Goal: Share content

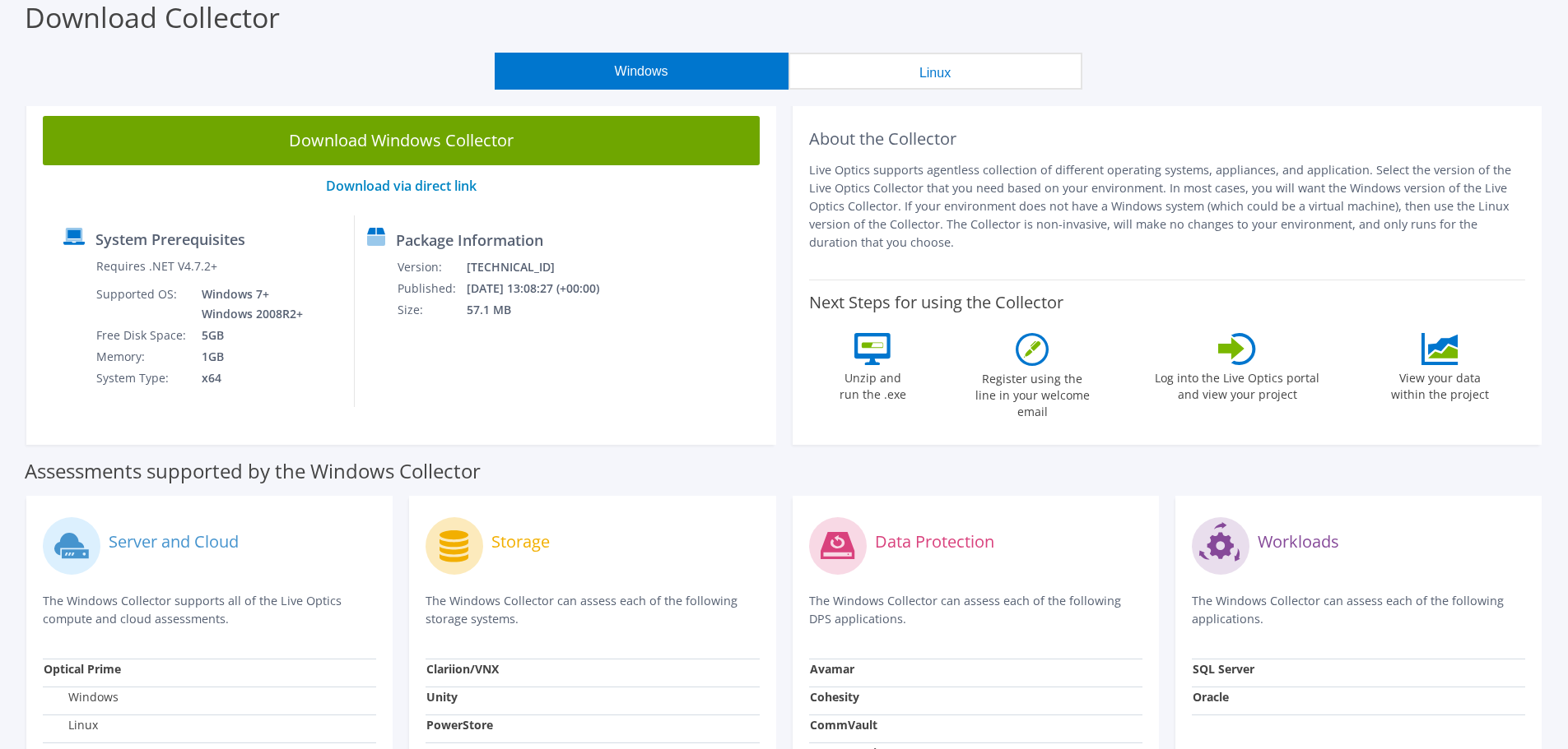
scroll to position [81, 0]
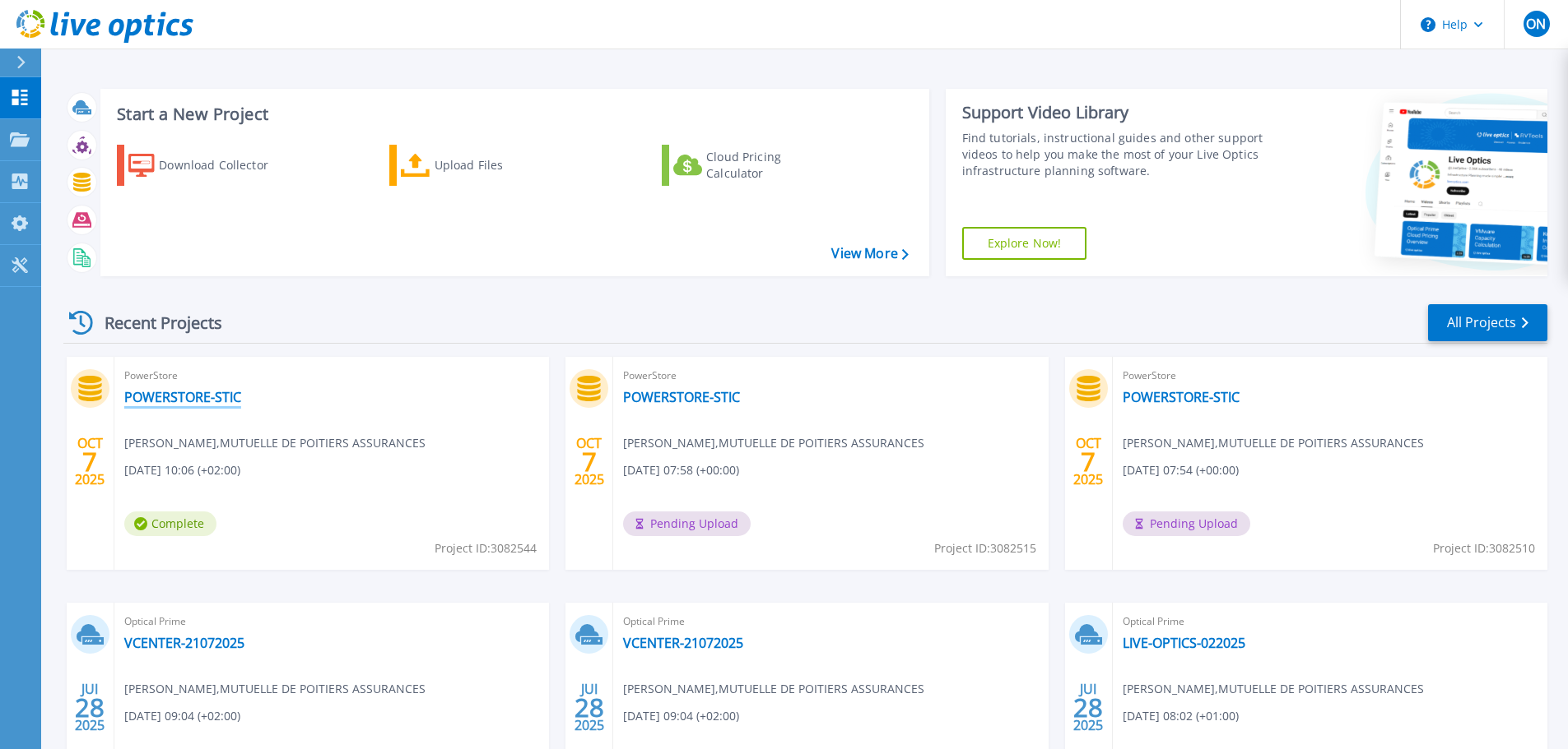
click at [183, 398] on link "POWERSTORE-STIC" at bounding box center [182, 397] width 116 height 16
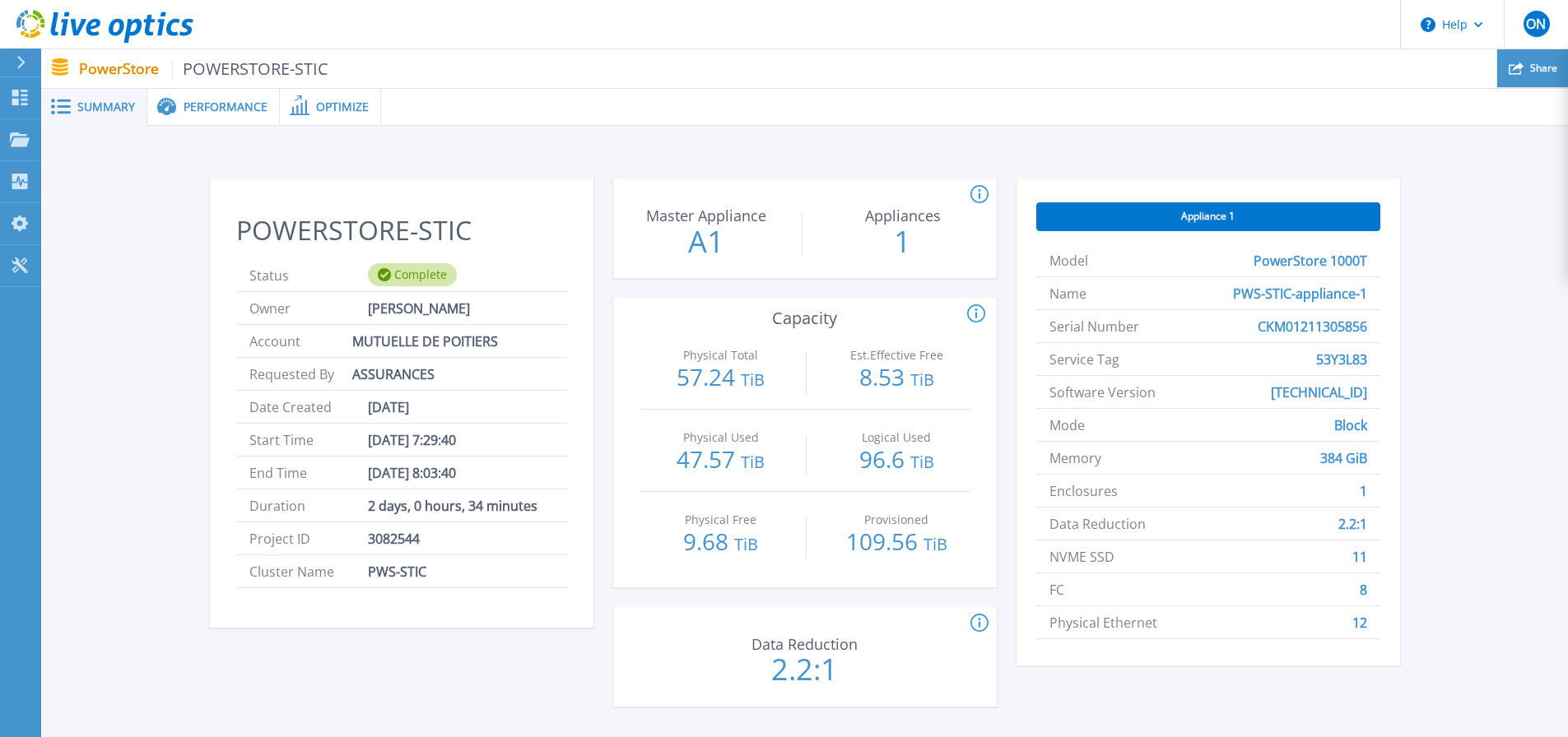
click at [1533, 73] on span "Share" at bounding box center [1543, 68] width 27 height 10
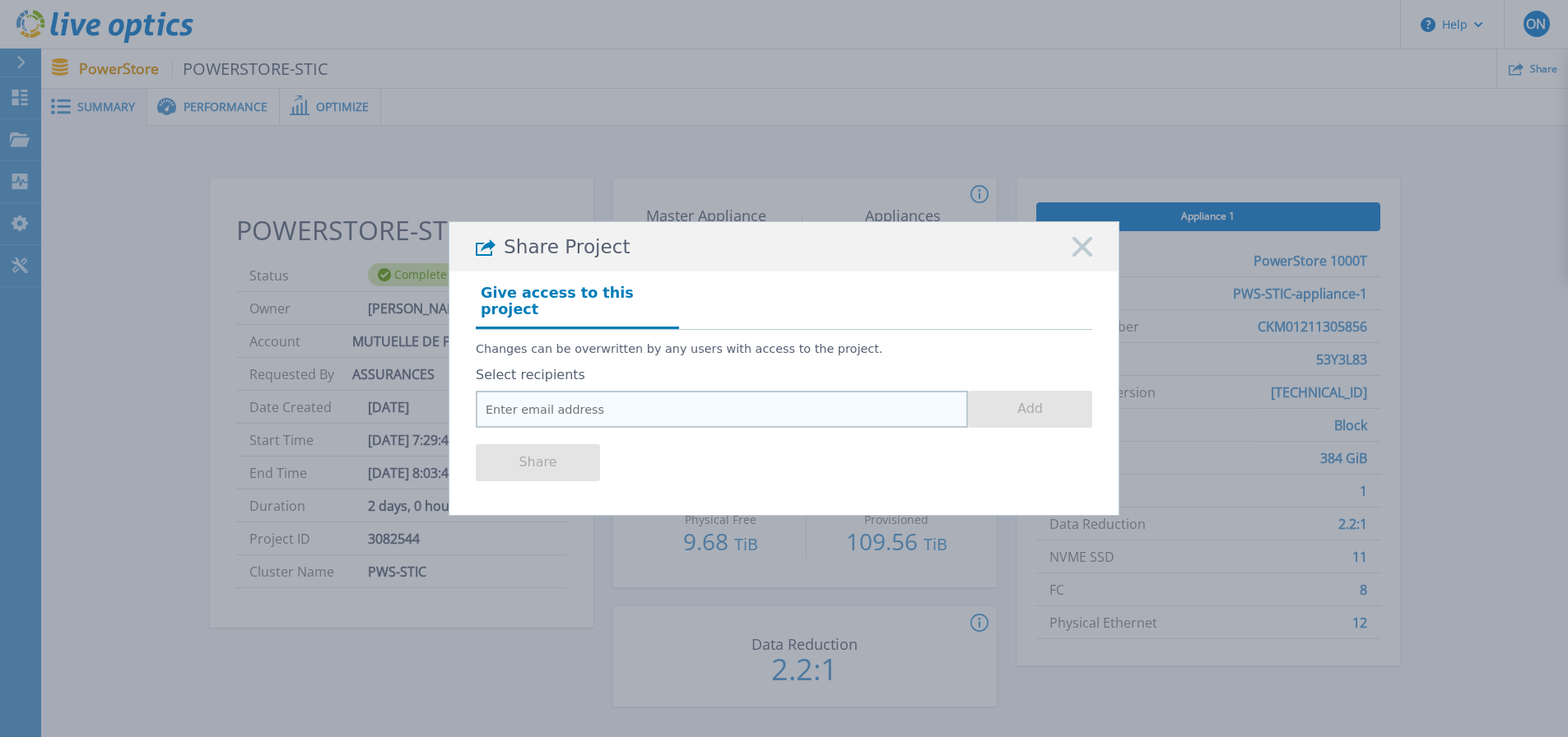
click at [518, 407] on input "email" at bounding box center [721, 409] width 493 height 37
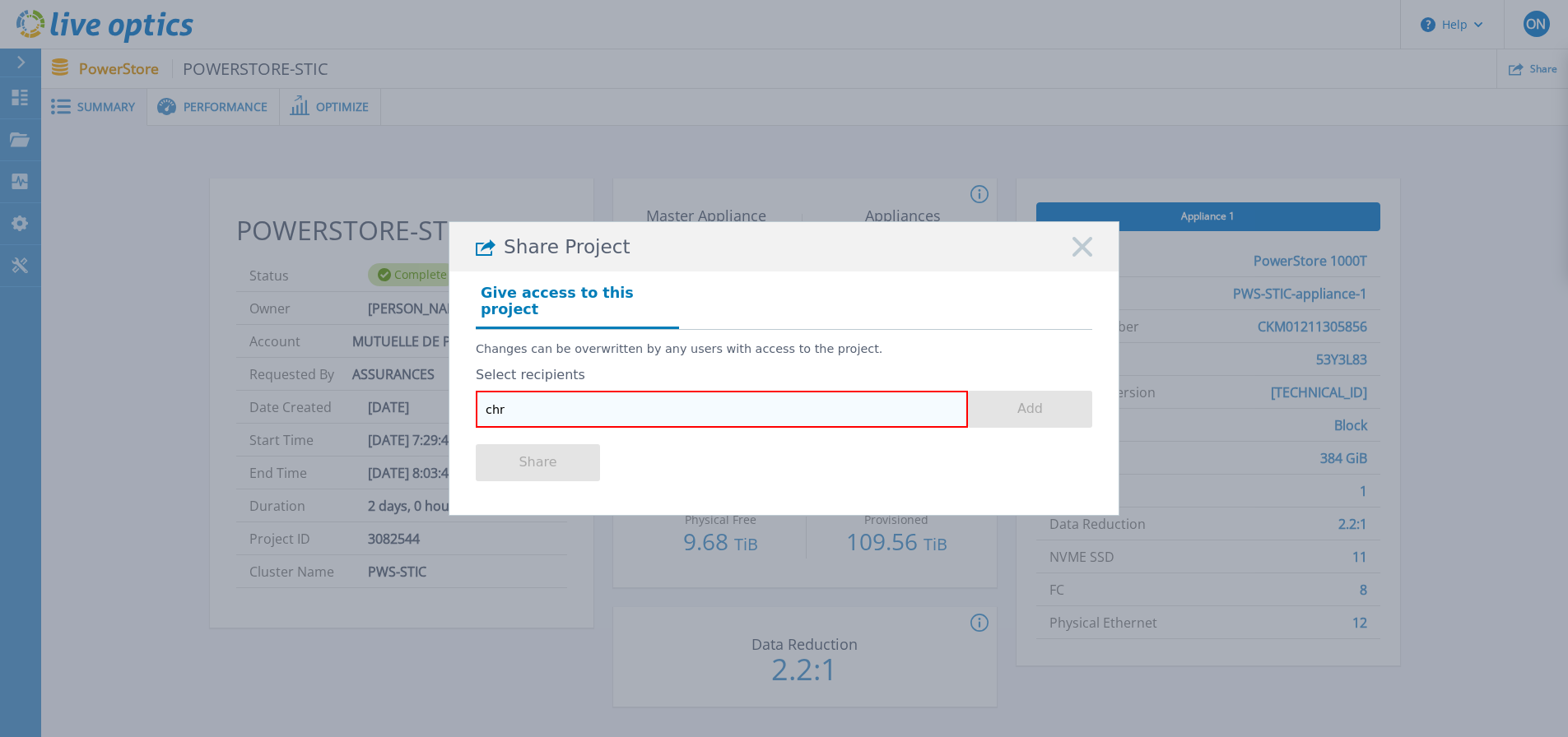
click at [508, 409] on input "chr" at bounding box center [721, 409] width 493 height 37
paste input "Francois.regimbart@dell.com"
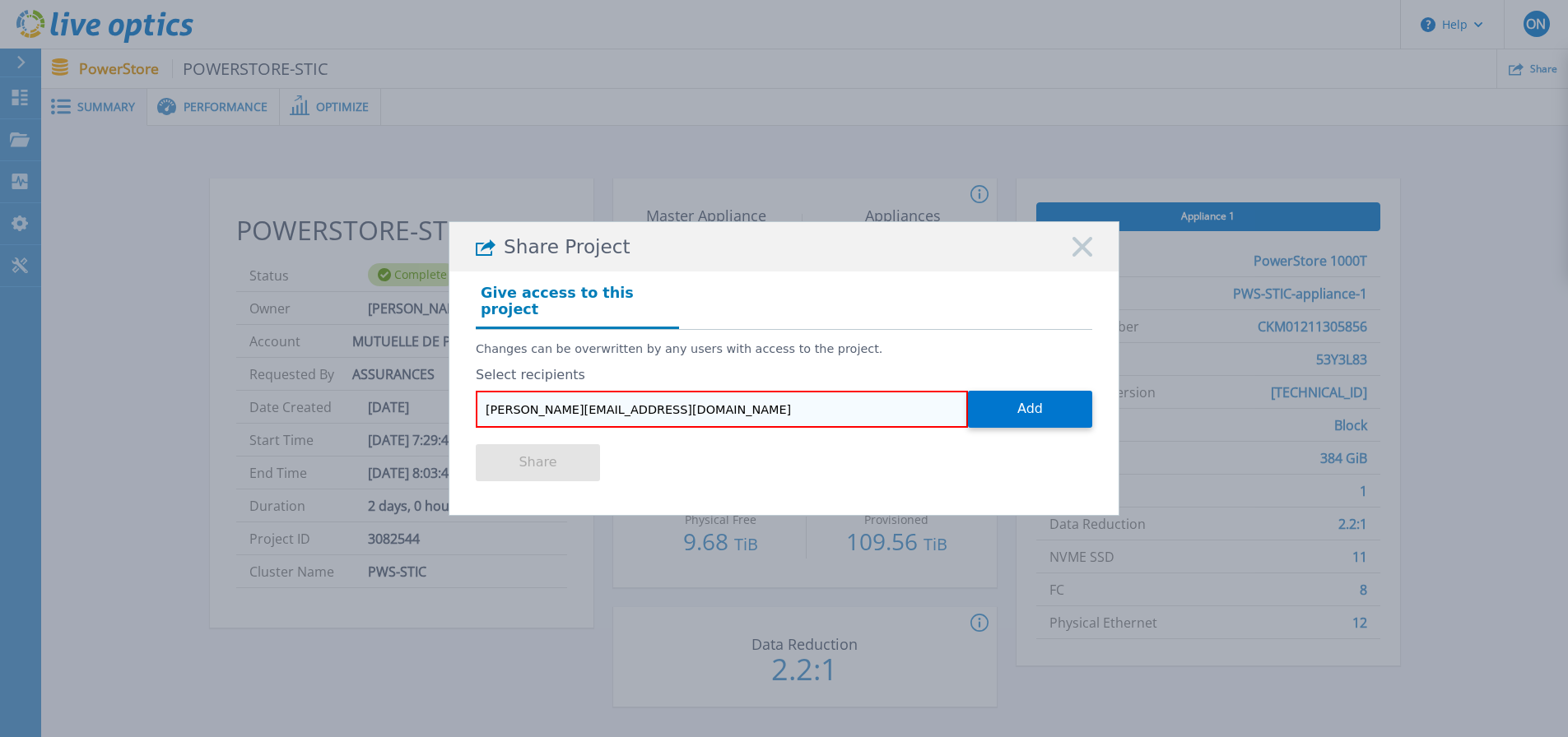
click at [494, 401] on input "Francois.regimbart@dell.com" at bounding box center [721, 409] width 493 height 37
type input "francois.regimbart@dell.com"
click at [1018, 401] on button "Add" at bounding box center [1029, 409] width 124 height 37
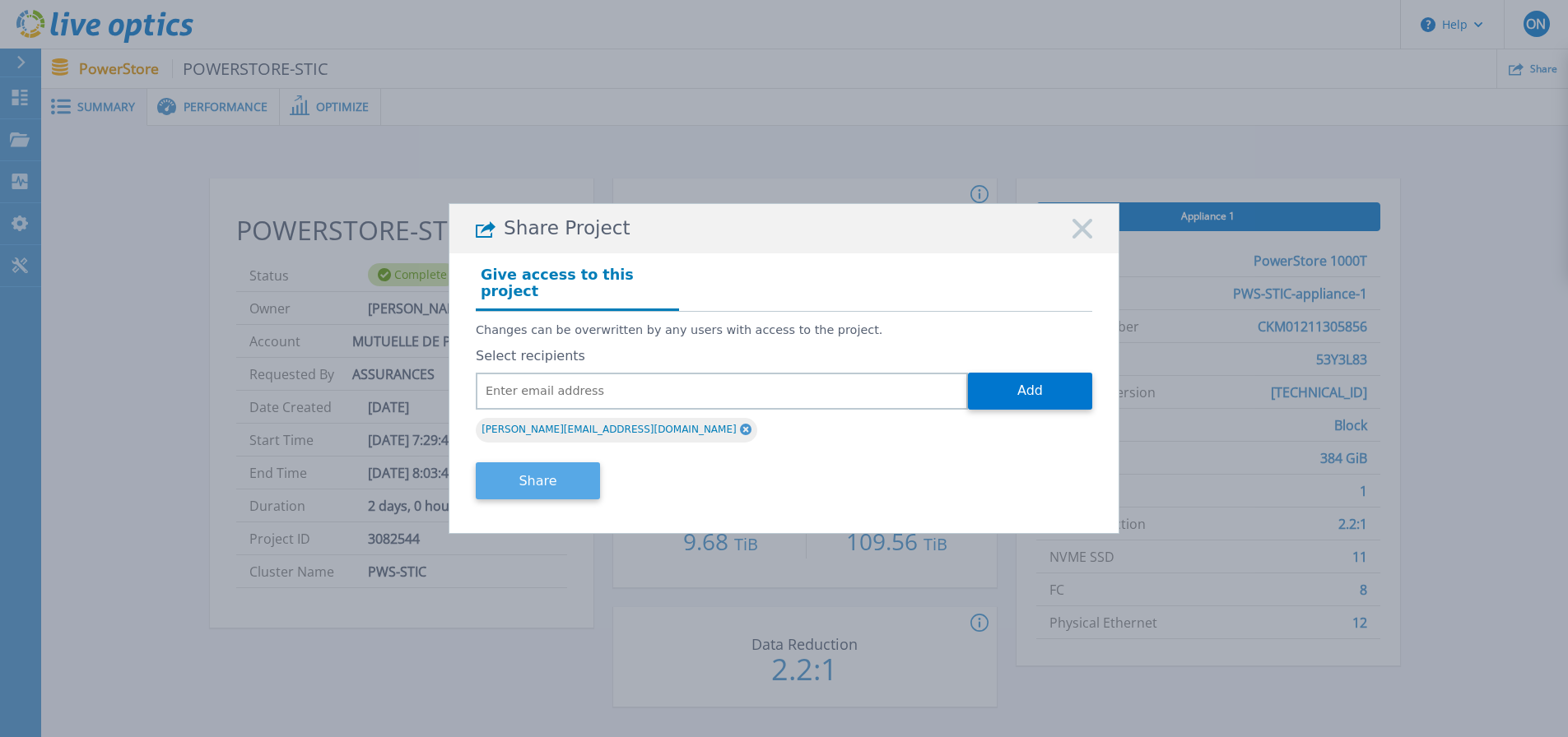
click at [537, 472] on button "Share" at bounding box center [537, 481] width 124 height 37
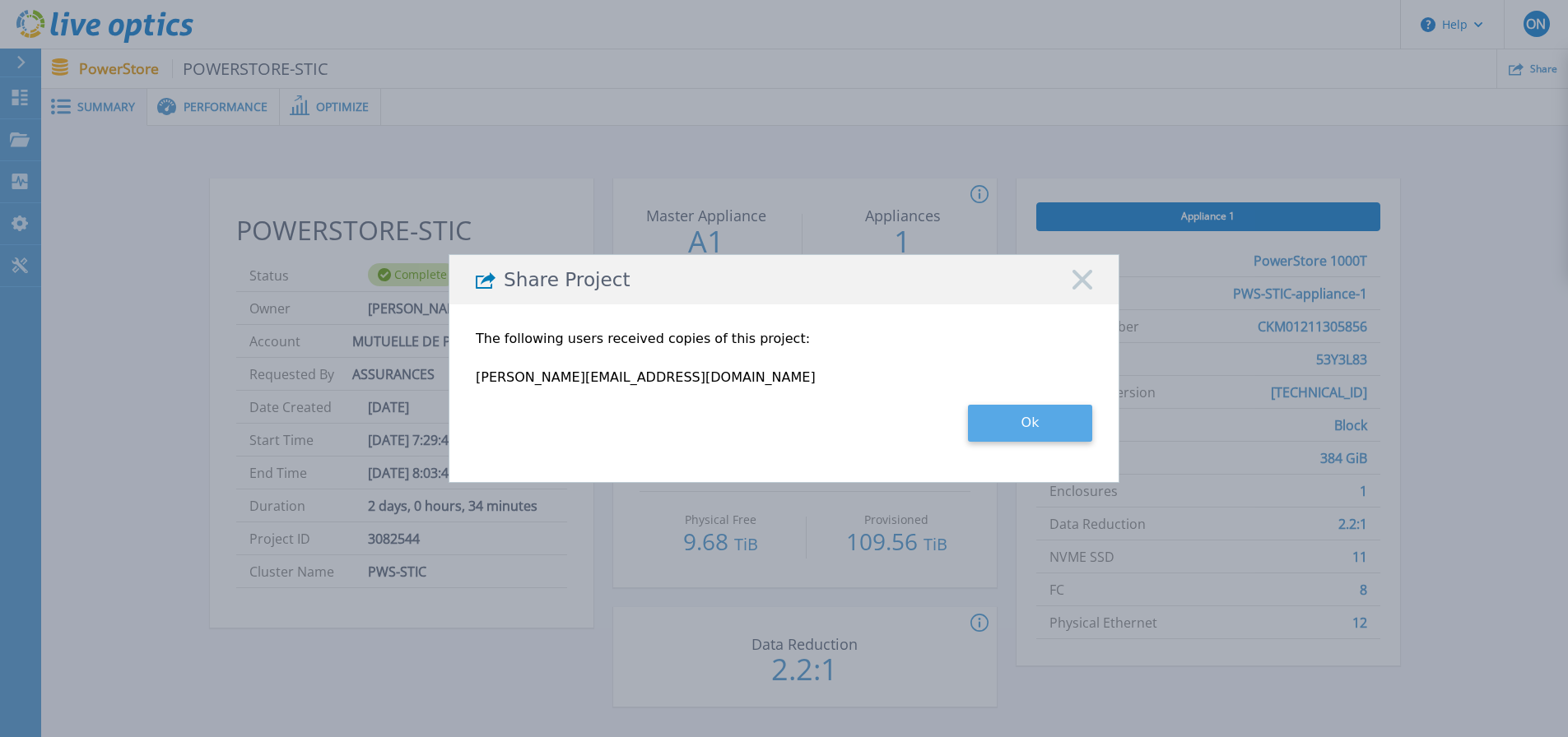
click at [1007, 434] on button "Ok" at bounding box center [1029, 423] width 124 height 37
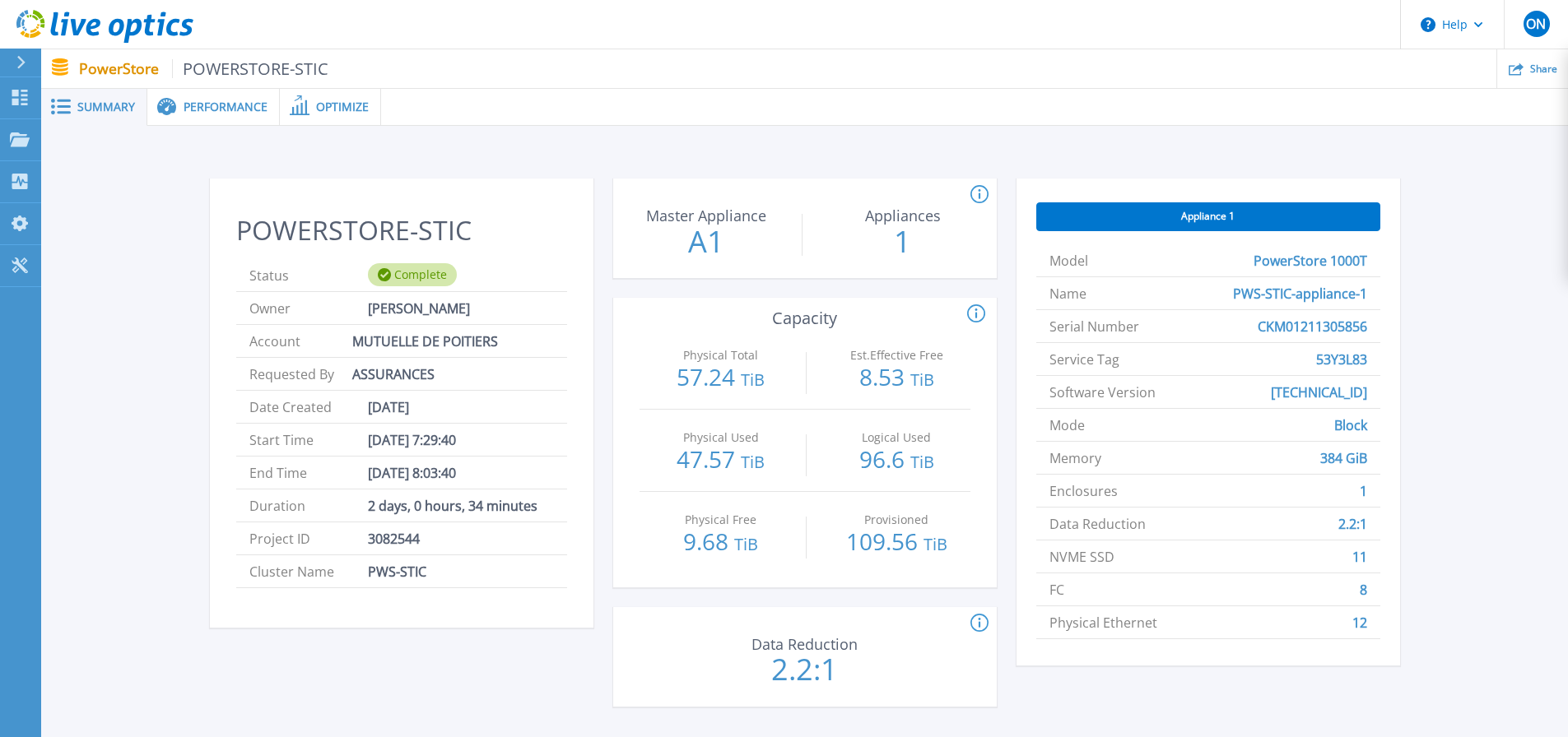
click at [209, 104] on span "Performance" at bounding box center [225, 107] width 84 height 12
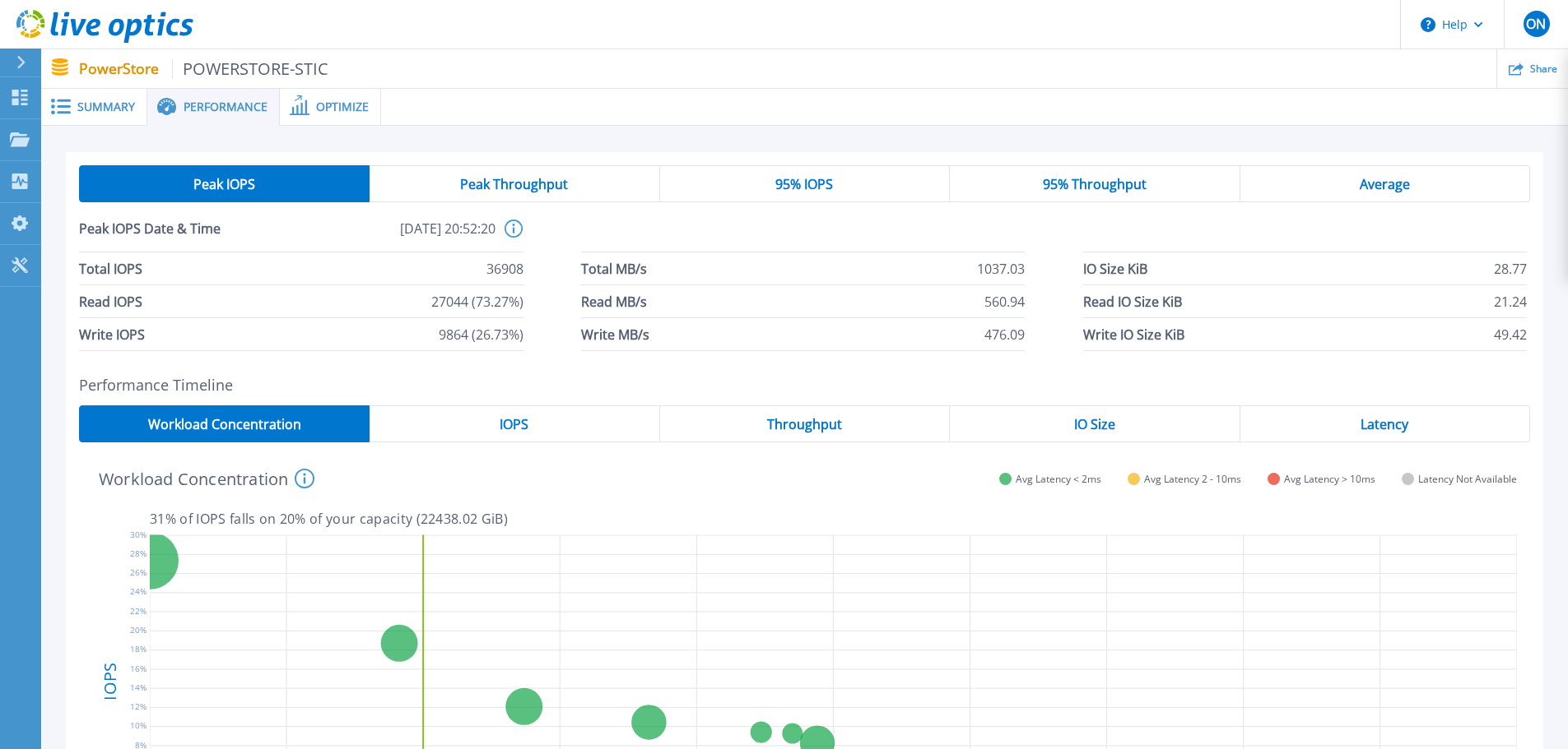
click at [840, 183] on div "95% IOPS" at bounding box center [804, 184] width 290 height 37
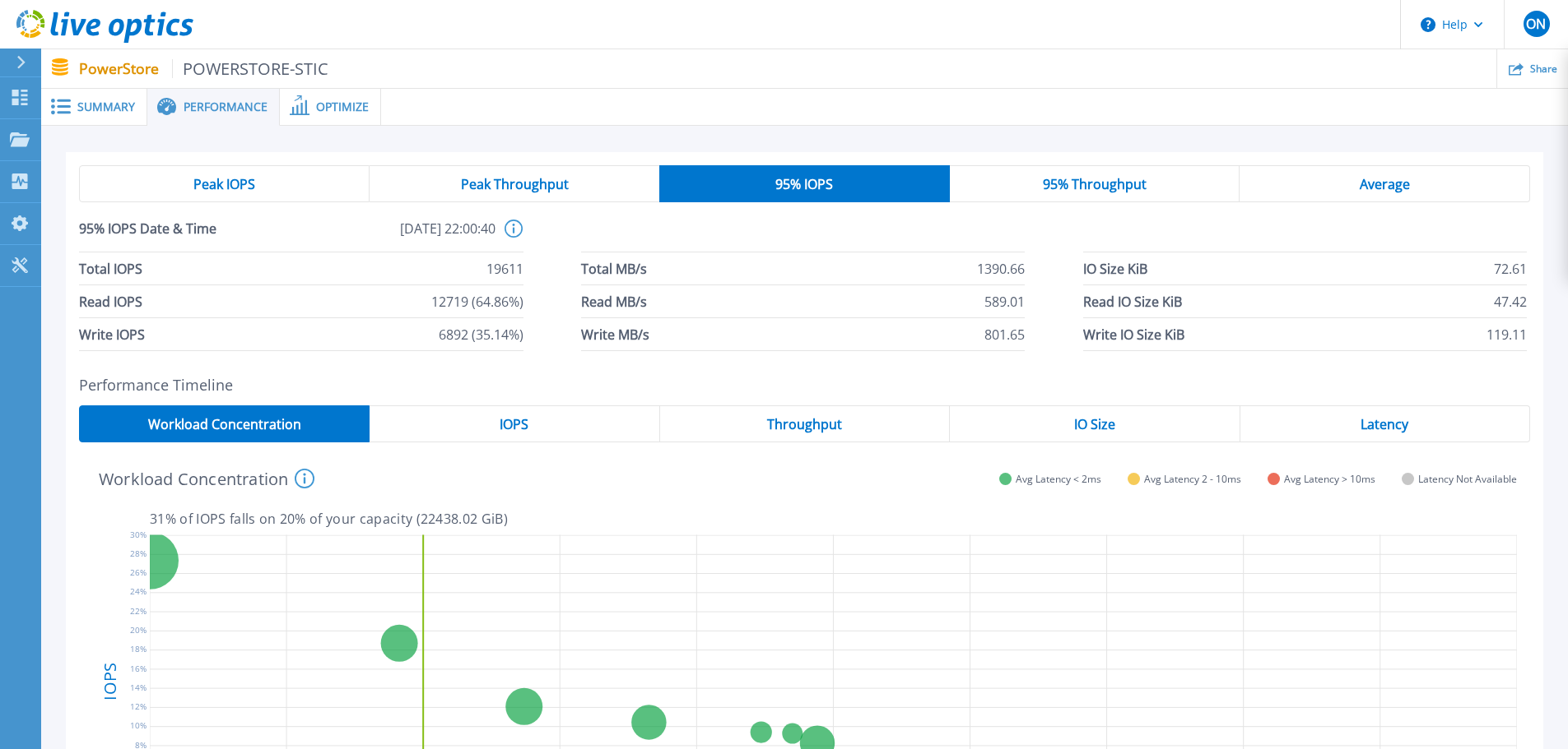
click at [541, 184] on span "Peak Throughput" at bounding box center [515, 185] width 108 height 13
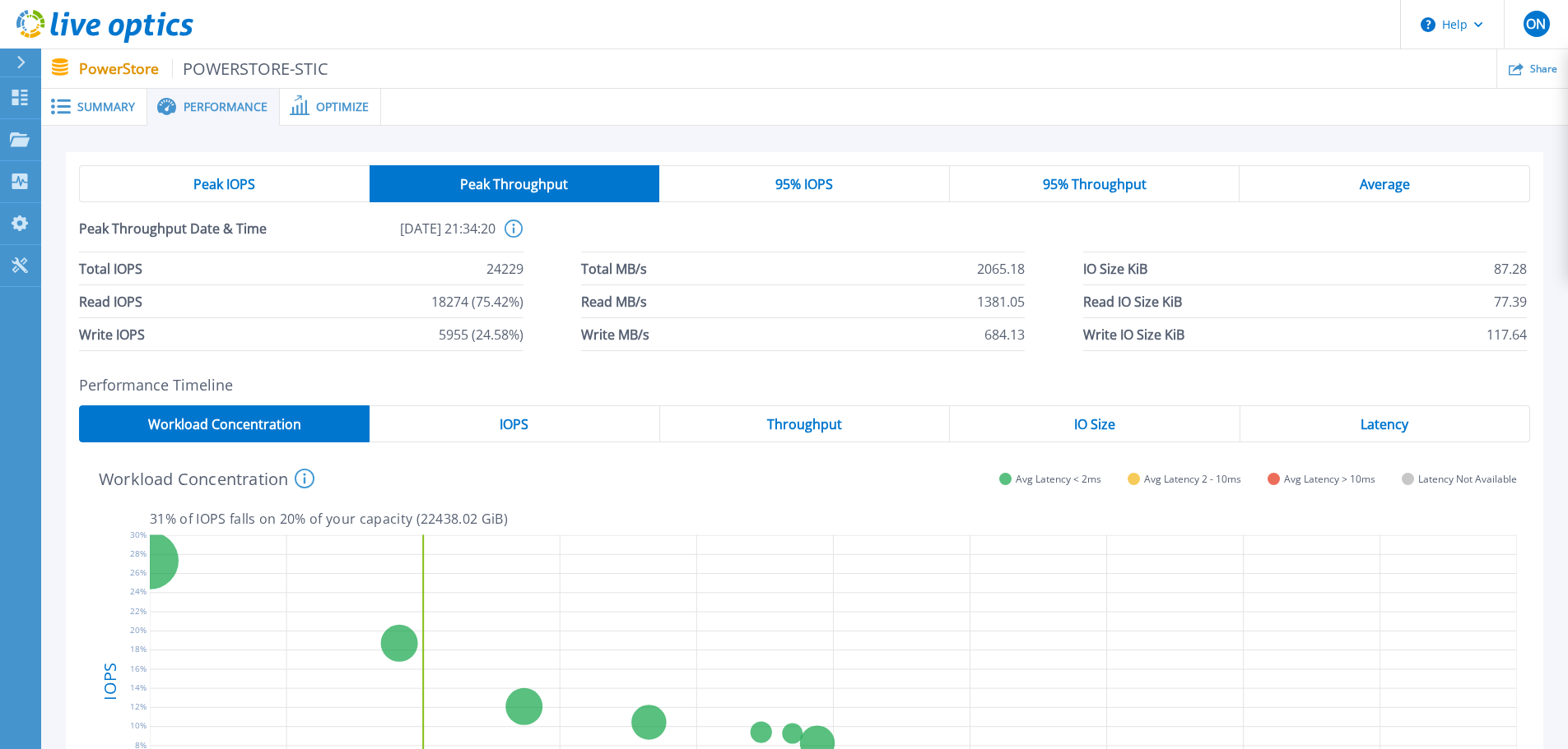
click at [317, 97] on div "Optimize" at bounding box center [330, 107] width 101 height 37
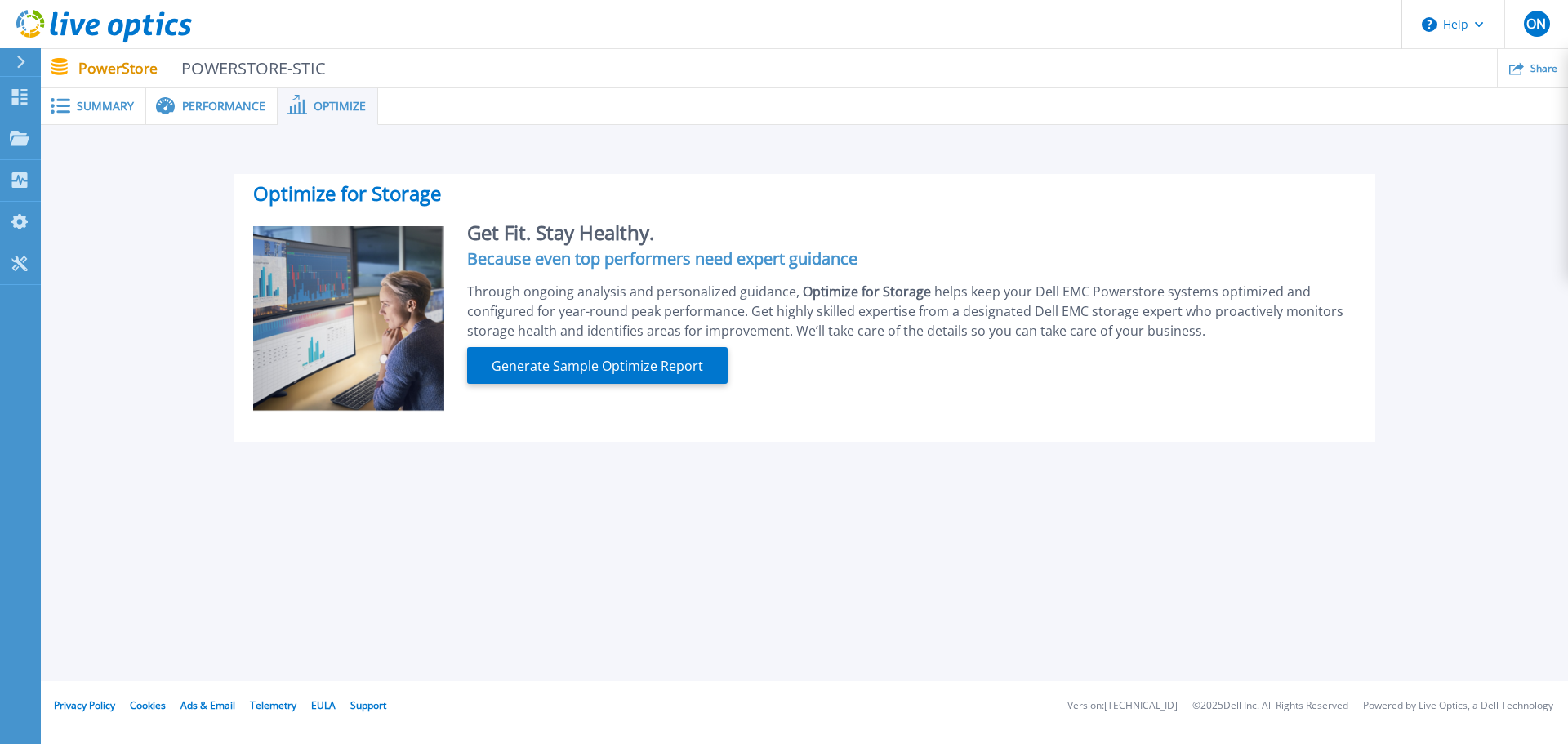
click at [206, 110] on span "Performance" at bounding box center [223, 106] width 83 height 11
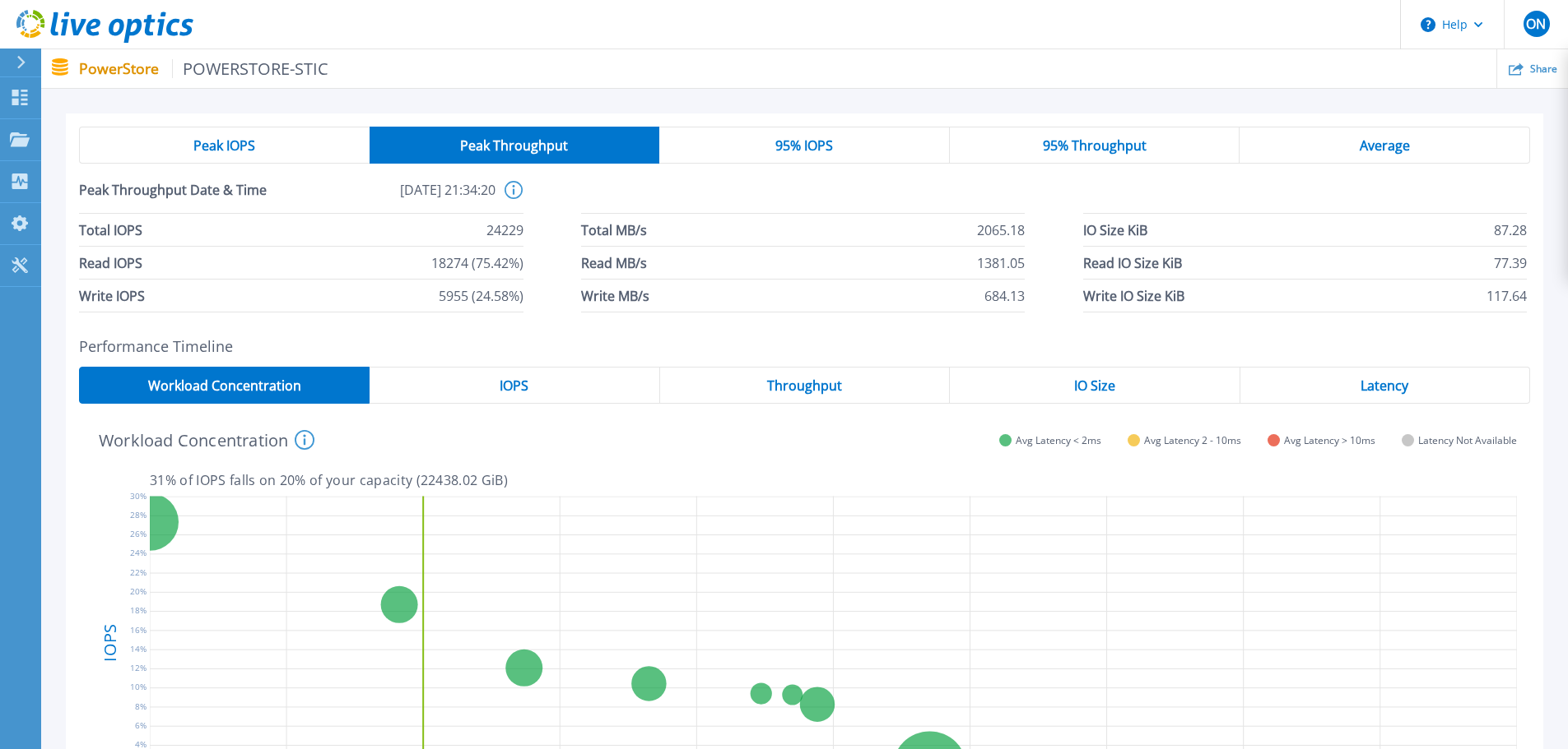
scroll to position [36, 0]
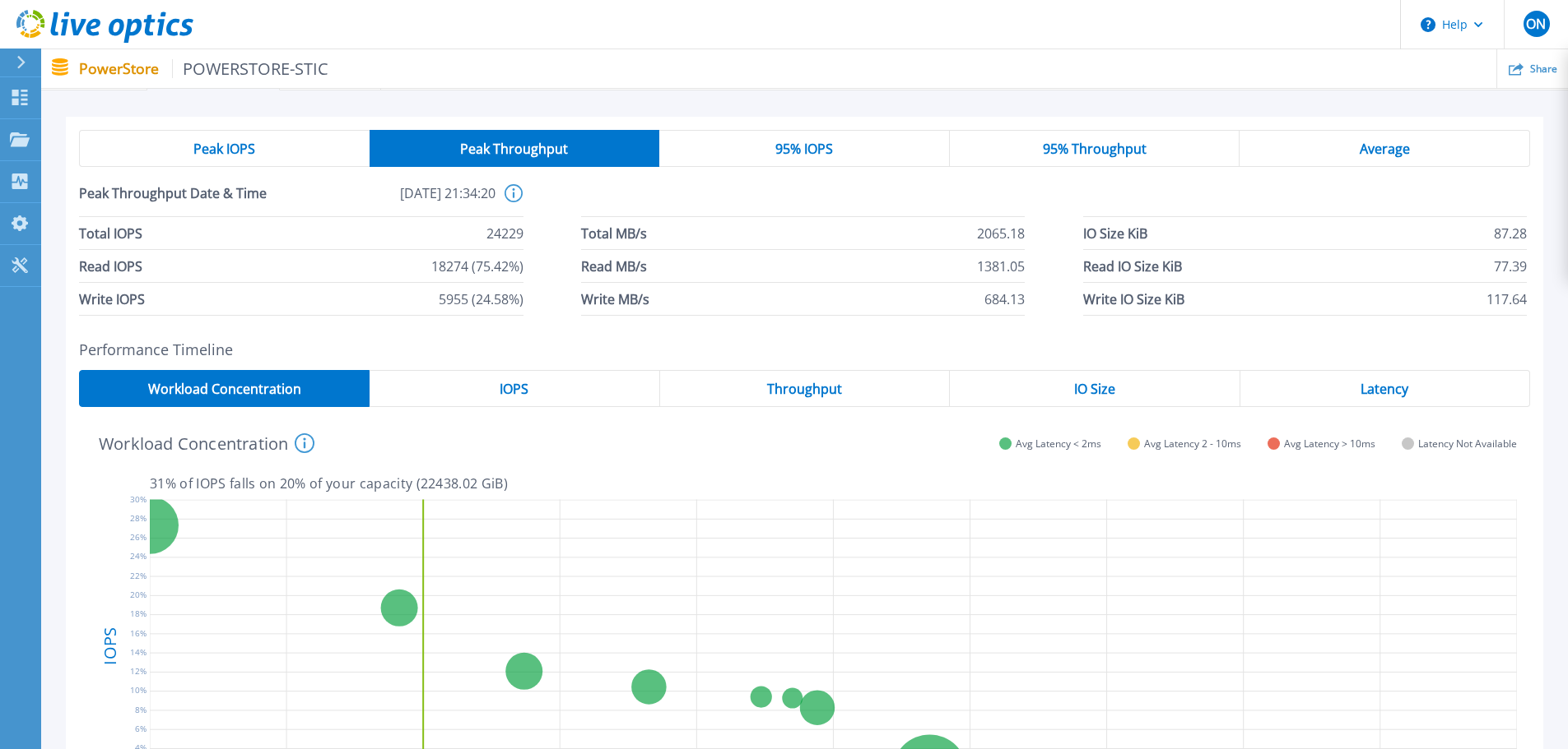
click at [272, 143] on div "Peak IOPS" at bounding box center [224, 148] width 291 height 37
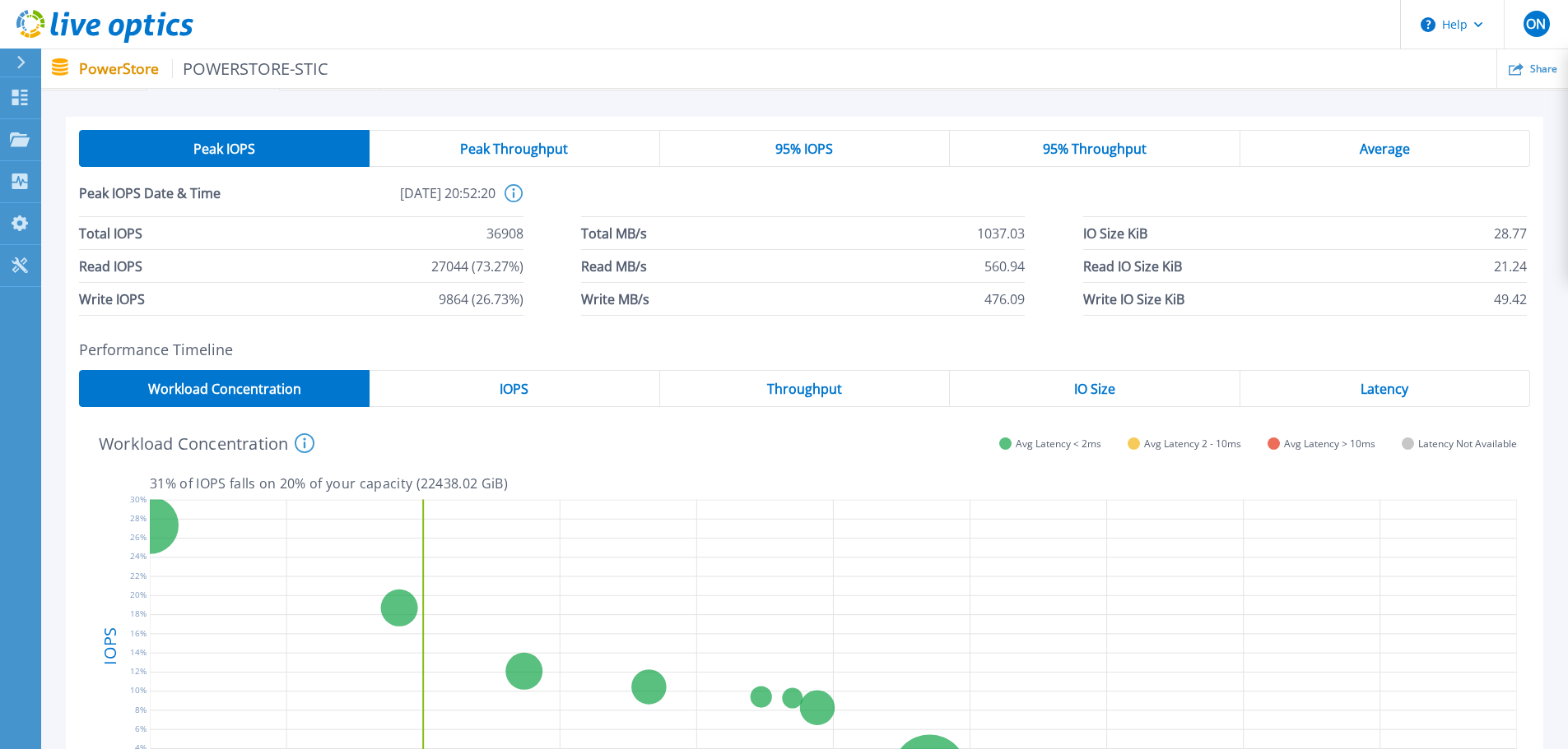
click at [105, 62] on p "PowerStore POWERSTORE-STIC" at bounding box center [204, 69] width 250 height 19
click at [114, 77] on p "PowerStore POWERSTORE-STIC" at bounding box center [204, 69] width 250 height 19
click at [215, 67] on span "POWERSTORE-STIC" at bounding box center [250, 69] width 157 height 19
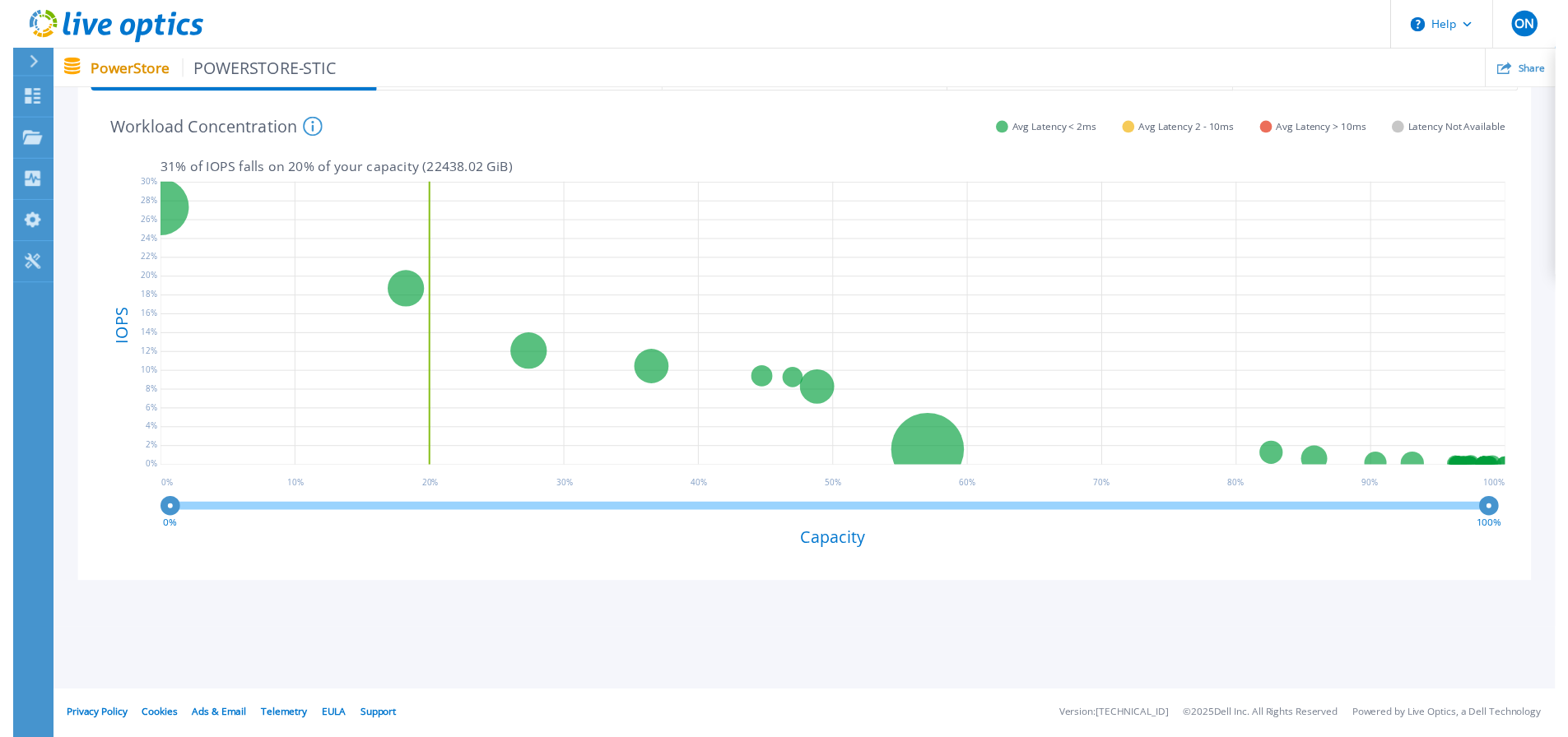
scroll to position [0, 0]
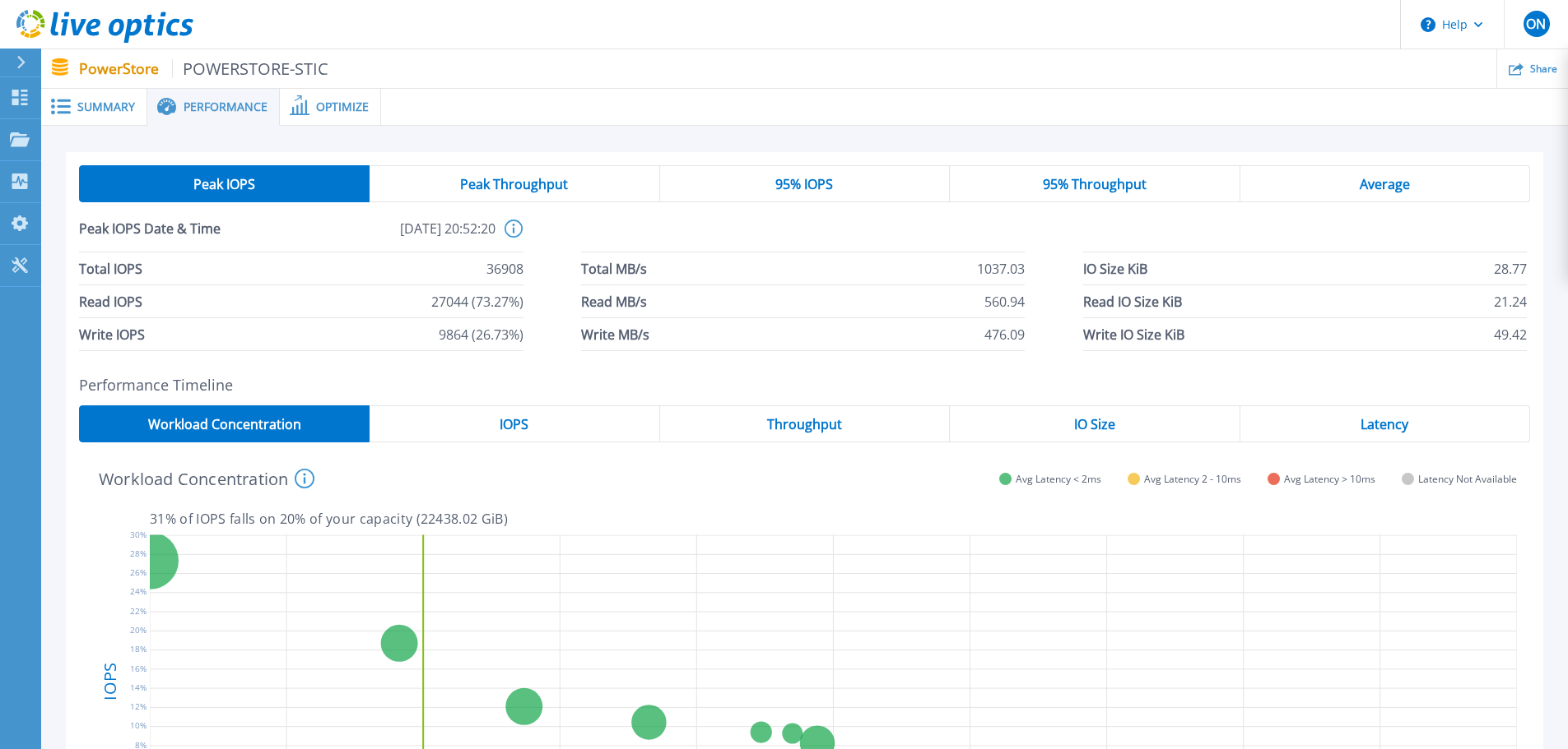
click at [93, 110] on span "Summary" at bounding box center [106, 107] width 58 height 12
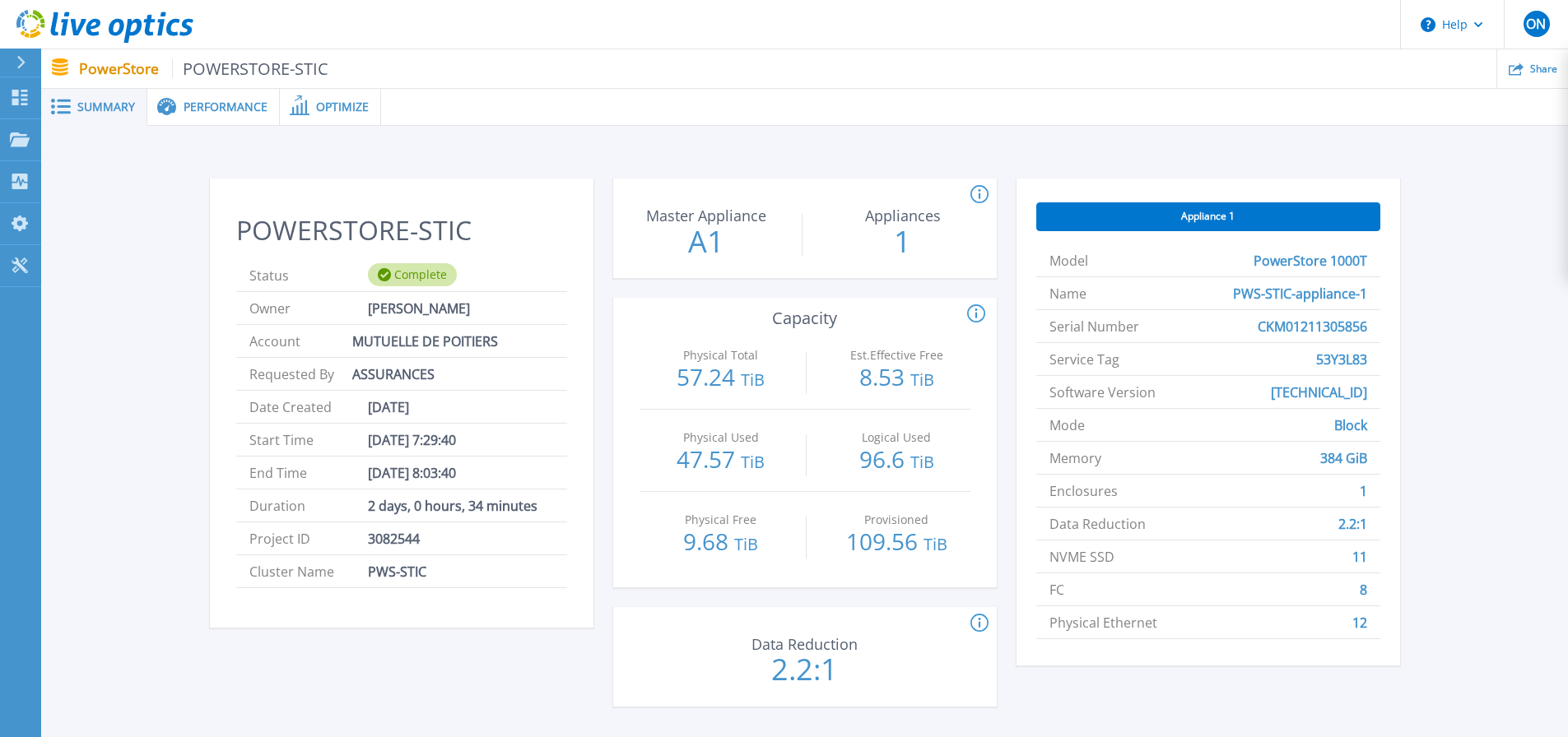
click at [225, 113] on span "Performance" at bounding box center [225, 107] width 84 height 12
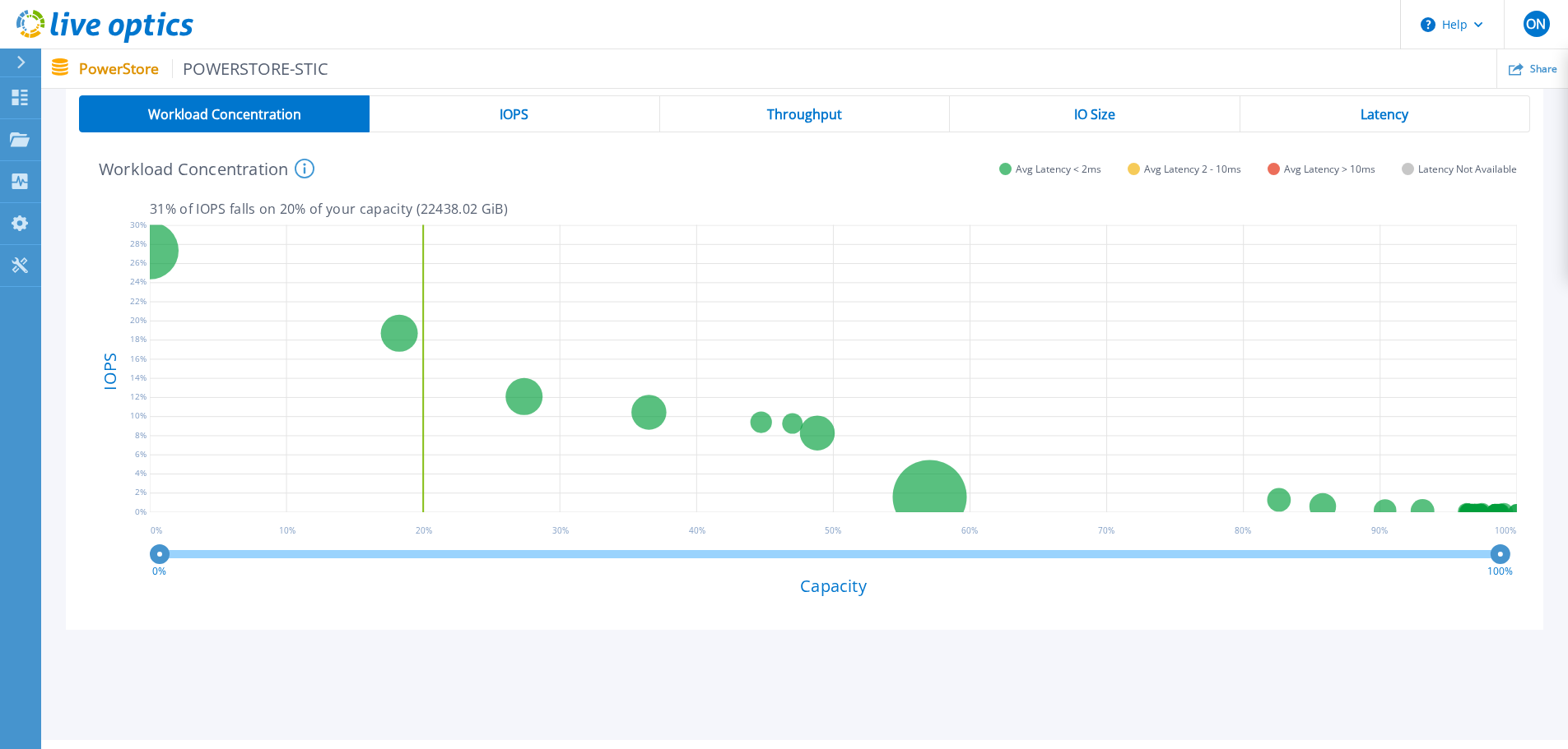
scroll to position [350, 0]
